Goal: Transaction & Acquisition: Purchase product/service

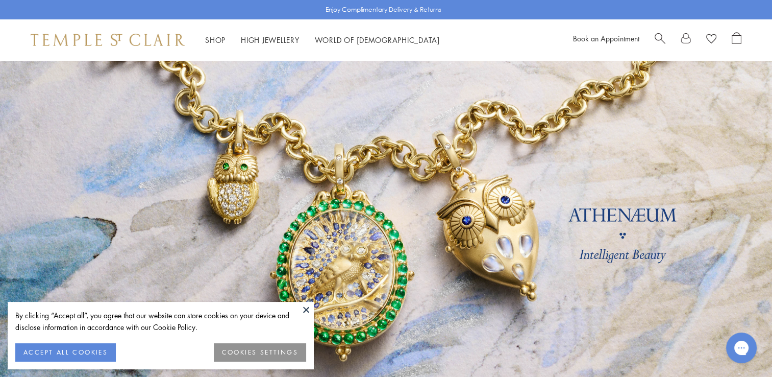
click at [308, 307] on button at bounding box center [306, 309] width 15 height 15
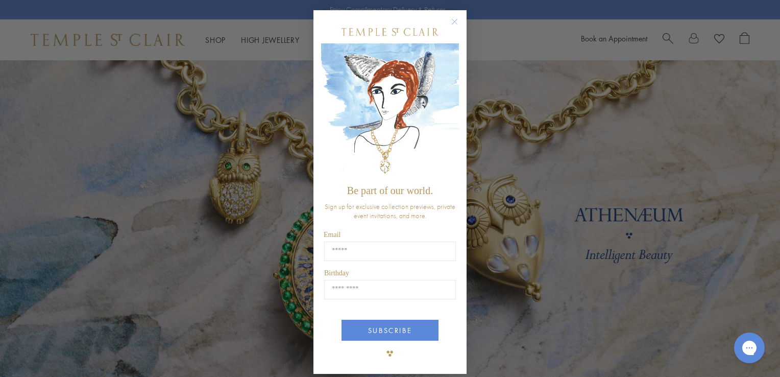
click at [519, 275] on div "Close dialog Be part of our world. Sign up for exclusive collection previews, p…" at bounding box center [390, 188] width 780 height 377
click at [452, 20] on circle "Close dialog" at bounding box center [455, 22] width 12 height 12
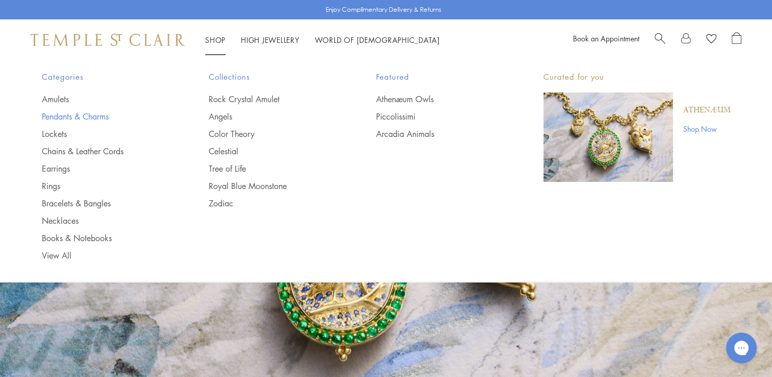
click at [59, 114] on link "Pendants & Charms" at bounding box center [105, 116] width 127 height 11
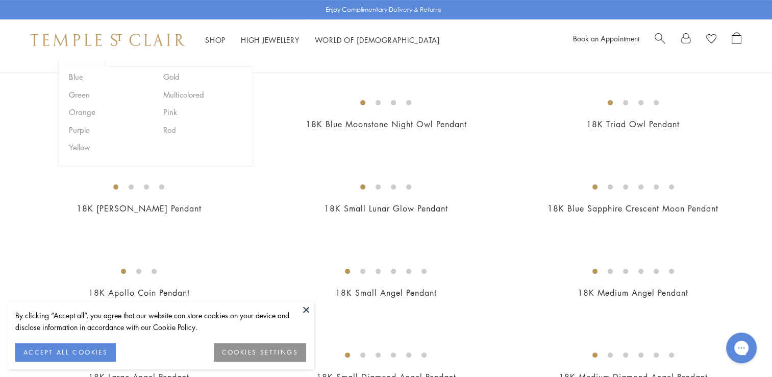
scroll to position [265, 0]
click at [309, 311] on button at bounding box center [306, 309] width 15 height 15
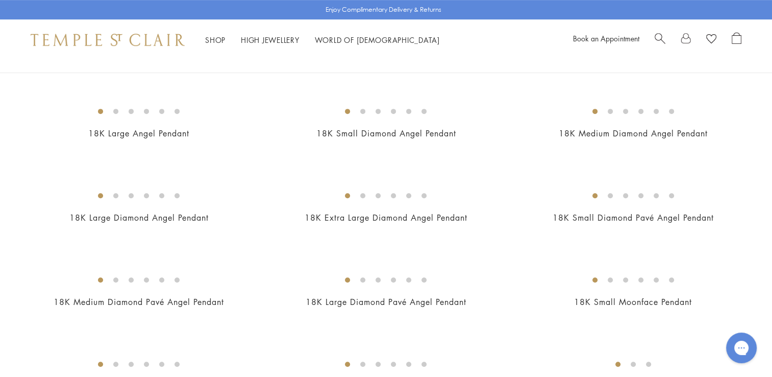
scroll to position [510, 0]
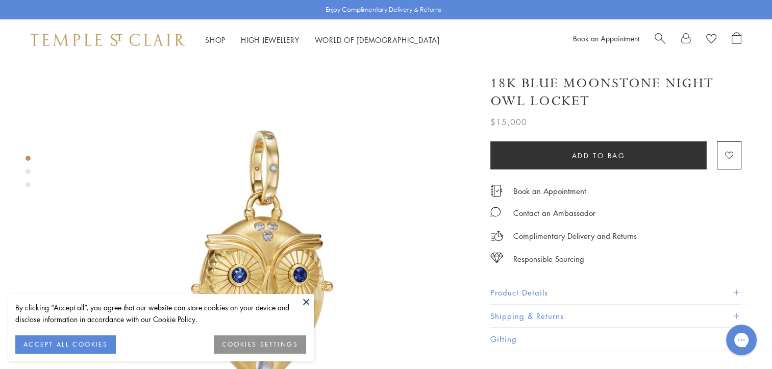
click at [308, 301] on button at bounding box center [306, 301] width 15 height 15
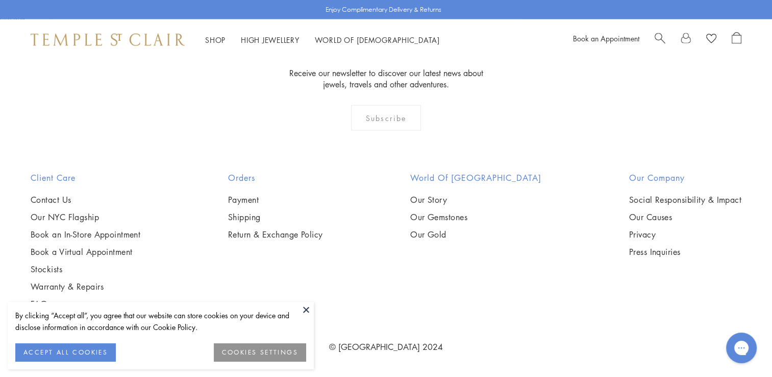
scroll to position [3144, 0]
click at [306, 309] on button at bounding box center [306, 309] width 15 height 15
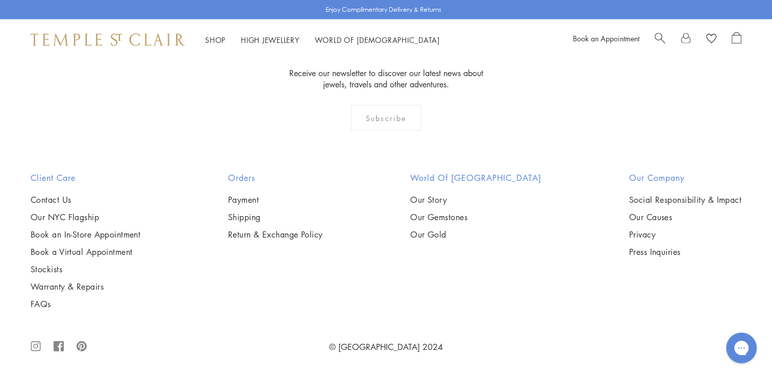
scroll to position [6452, 0]
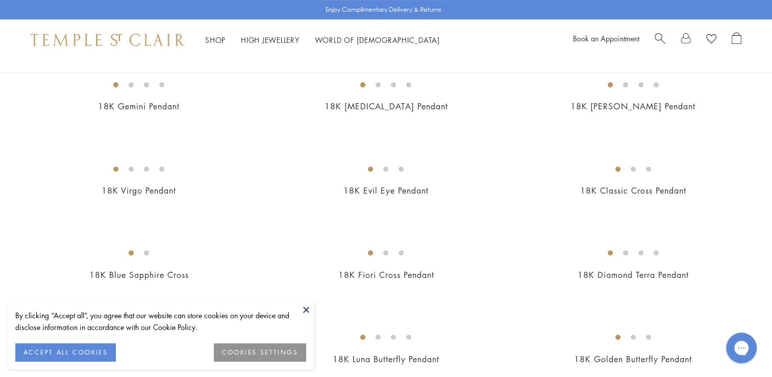
scroll to position [510, 0]
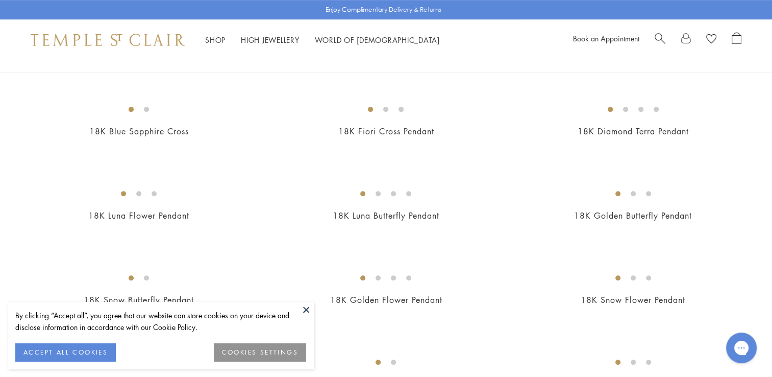
click at [304, 307] on button at bounding box center [306, 309] width 15 height 15
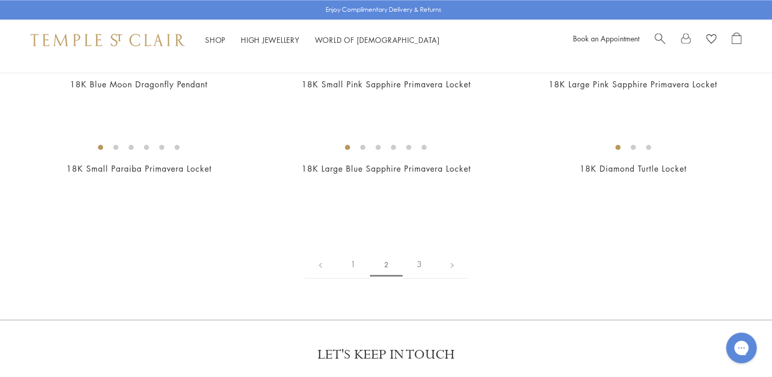
scroll to position [1593, 0]
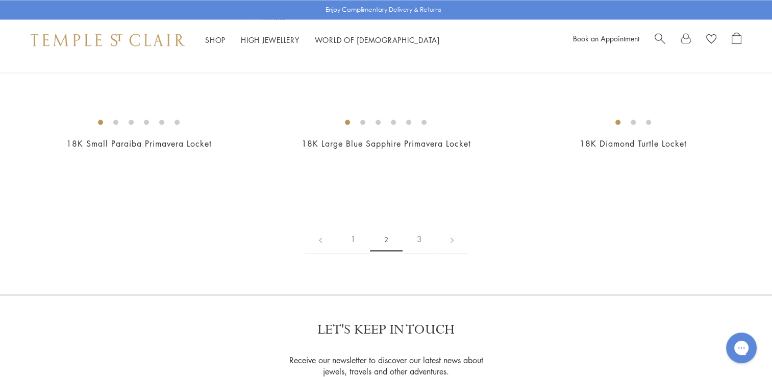
click at [0, 0] on img at bounding box center [0, 0] width 0 height 0
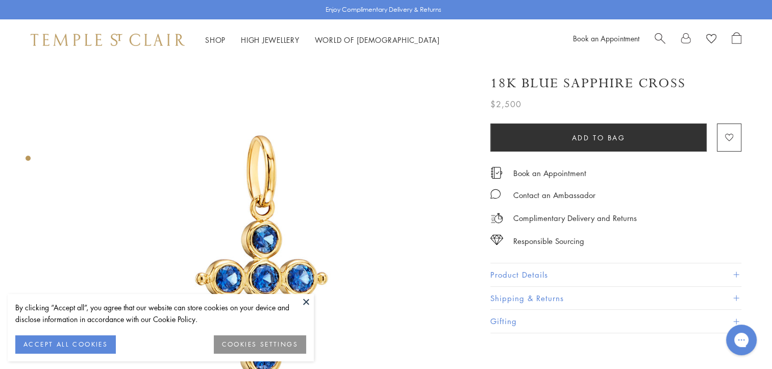
click at [741, 270] on button "Product Details" at bounding box center [616, 274] width 251 height 23
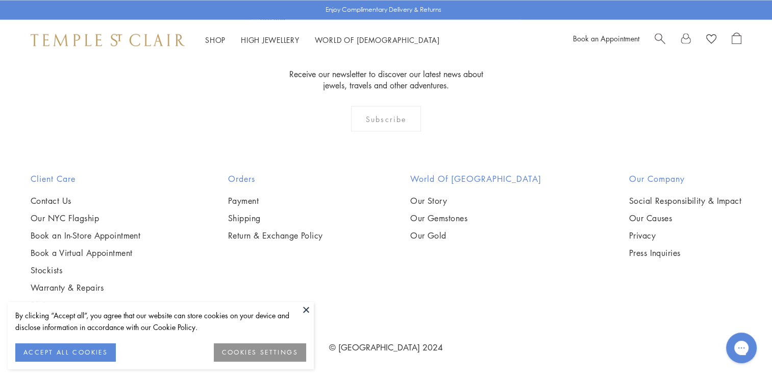
scroll to position [2001, 0]
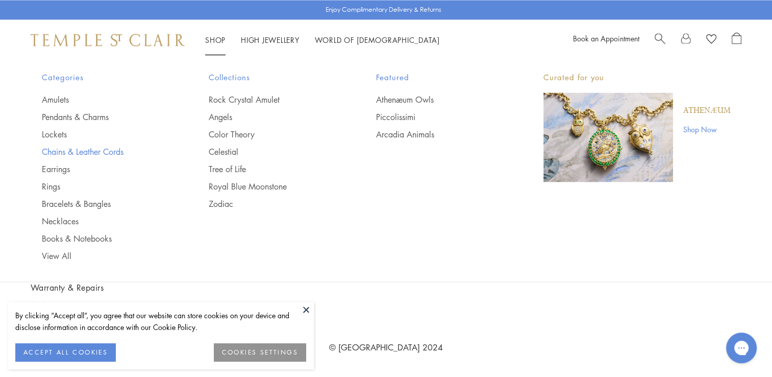
click at [75, 150] on link "Chains & Leather Cords" at bounding box center [105, 150] width 127 height 11
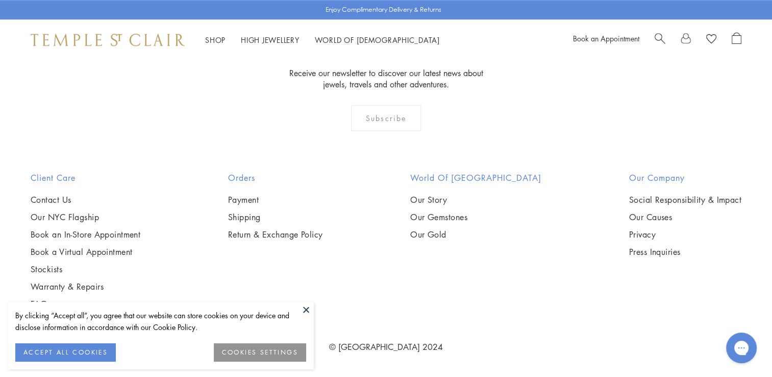
scroll to position [2123, 0]
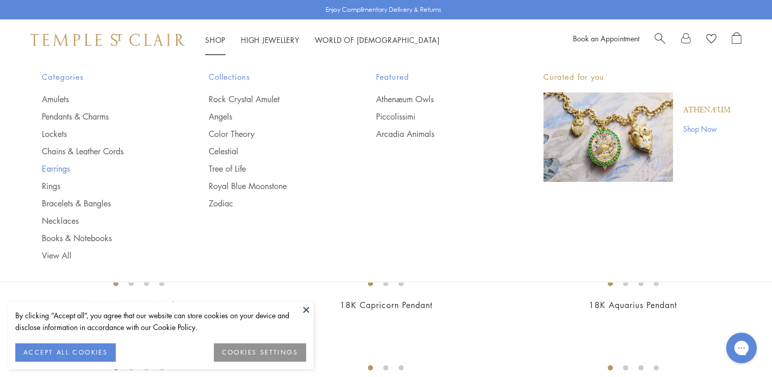
click at [59, 164] on link "Earrings" at bounding box center [105, 168] width 127 height 11
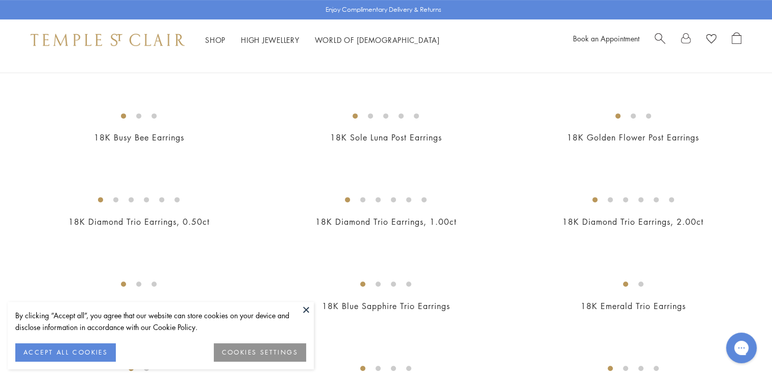
scroll to position [368, 0]
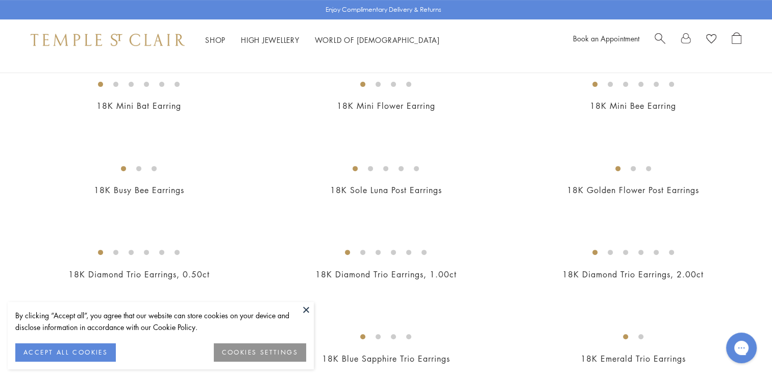
click at [310, 310] on button at bounding box center [306, 309] width 15 height 15
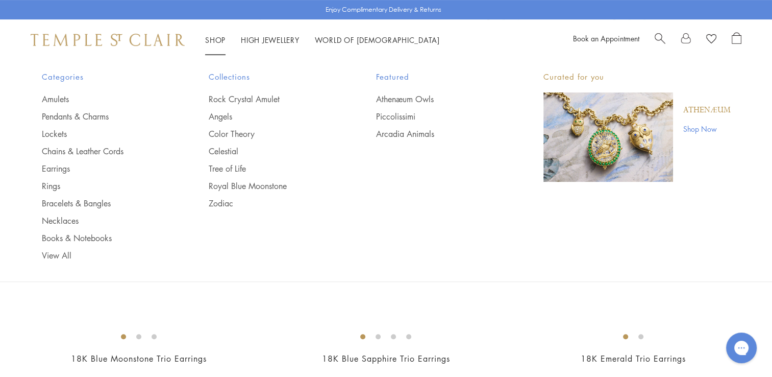
click at [214, 36] on link "Shop Shop" at bounding box center [215, 40] width 20 height 10
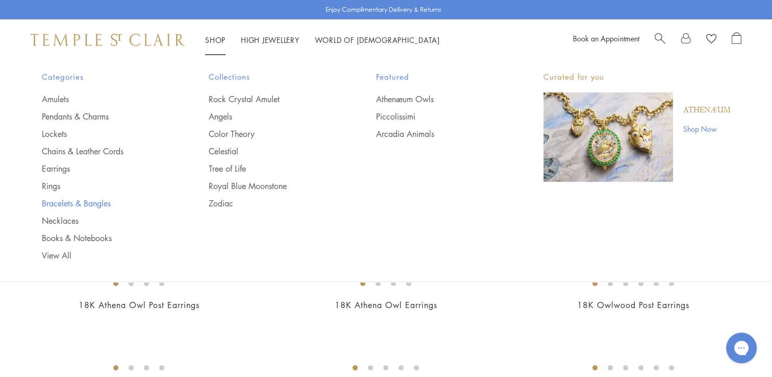
click at [89, 203] on link "Bracelets & Bangles" at bounding box center [105, 203] width 127 height 11
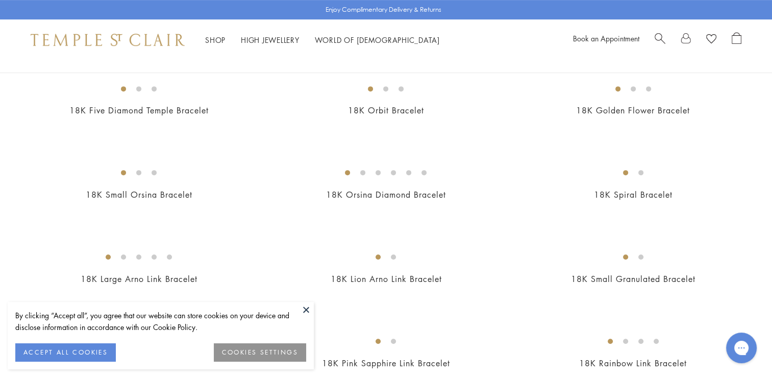
scroll to position [429, 0]
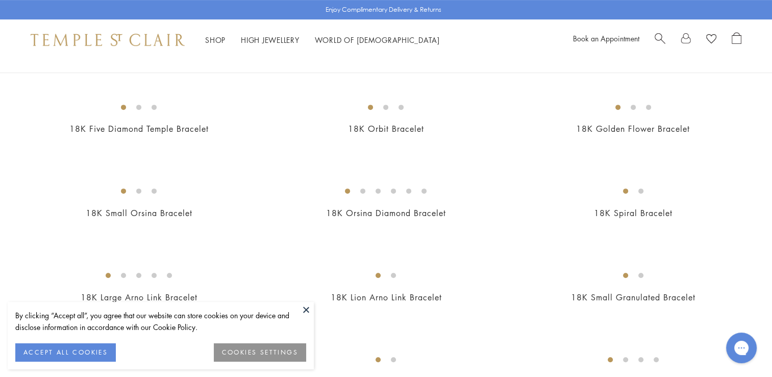
click at [308, 309] on button at bounding box center [306, 309] width 15 height 15
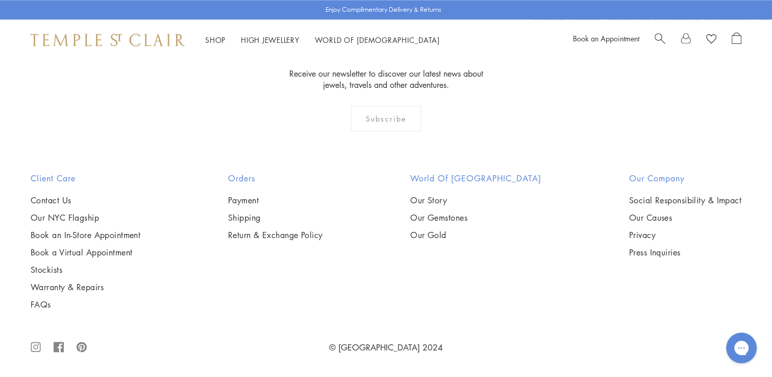
scroll to position [3553, 0]
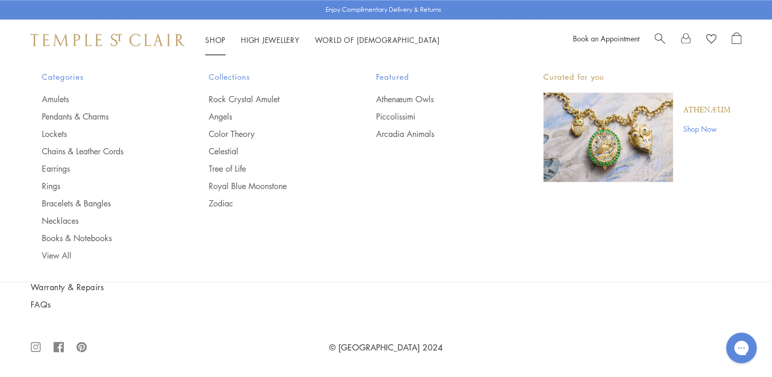
click at [215, 36] on link "Shop Shop" at bounding box center [215, 40] width 20 height 10
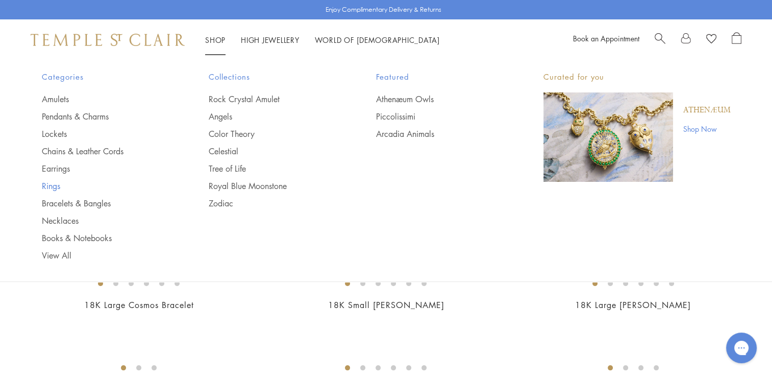
click at [52, 185] on link "Rings" at bounding box center [105, 185] width 127 height 11
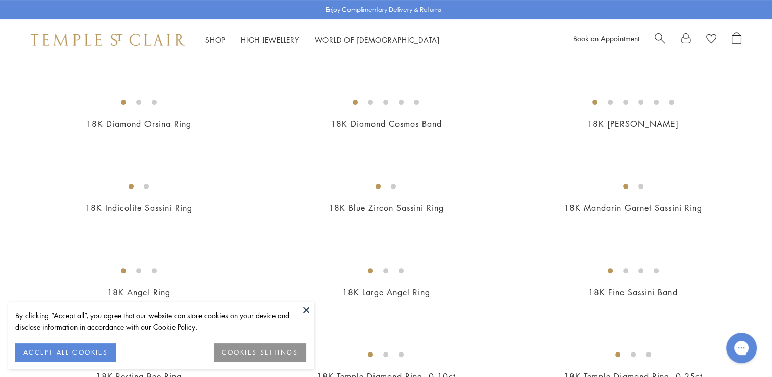
scroll to position [306, 0]
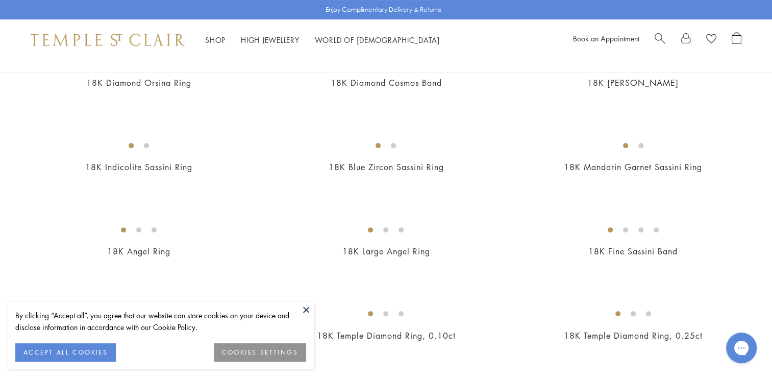
click at [305, 313] on button at bounding box center [306, 309] width 15 height 15
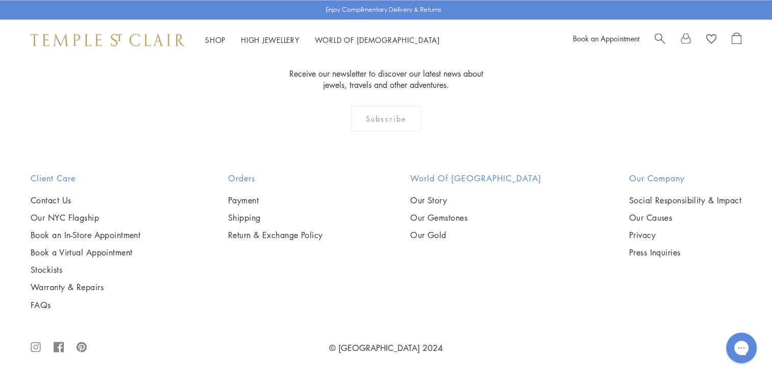
scroll to position [3328, 0]
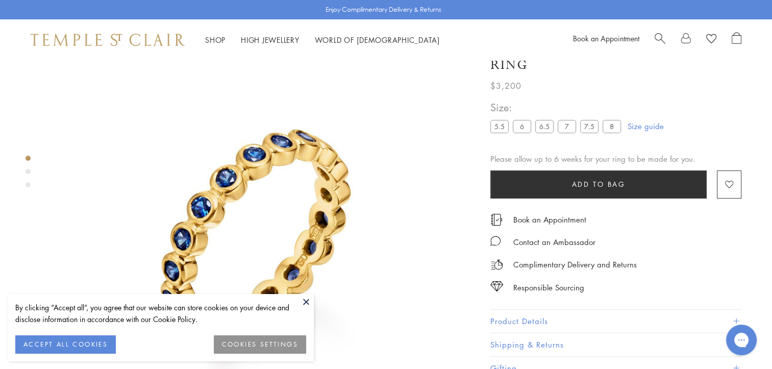
click at [590, 124] on label "7.5" at bounding box center [589, 126] width 18 height 13
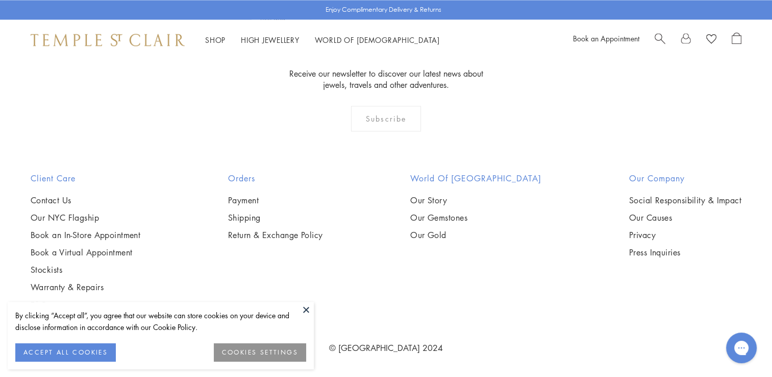
scroll to position [4165, 0]
click at [310, 309] on button at bounding box center [306, 309] width 15 height 15
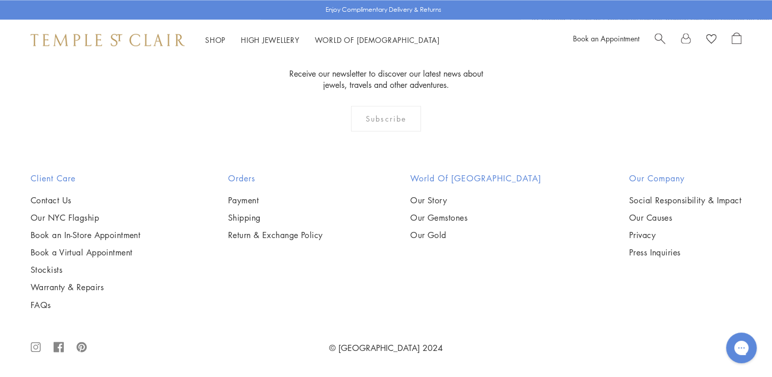
scroll to position [4737, 0]
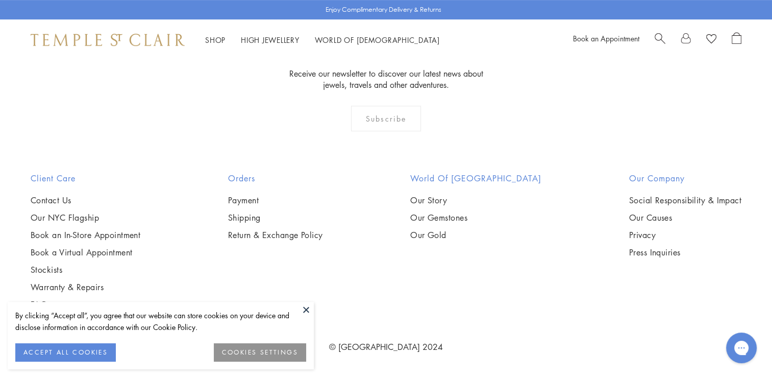
scroll to position [674, 0]
